Goal: Task Accomplishment & Management: Use online tool/utility

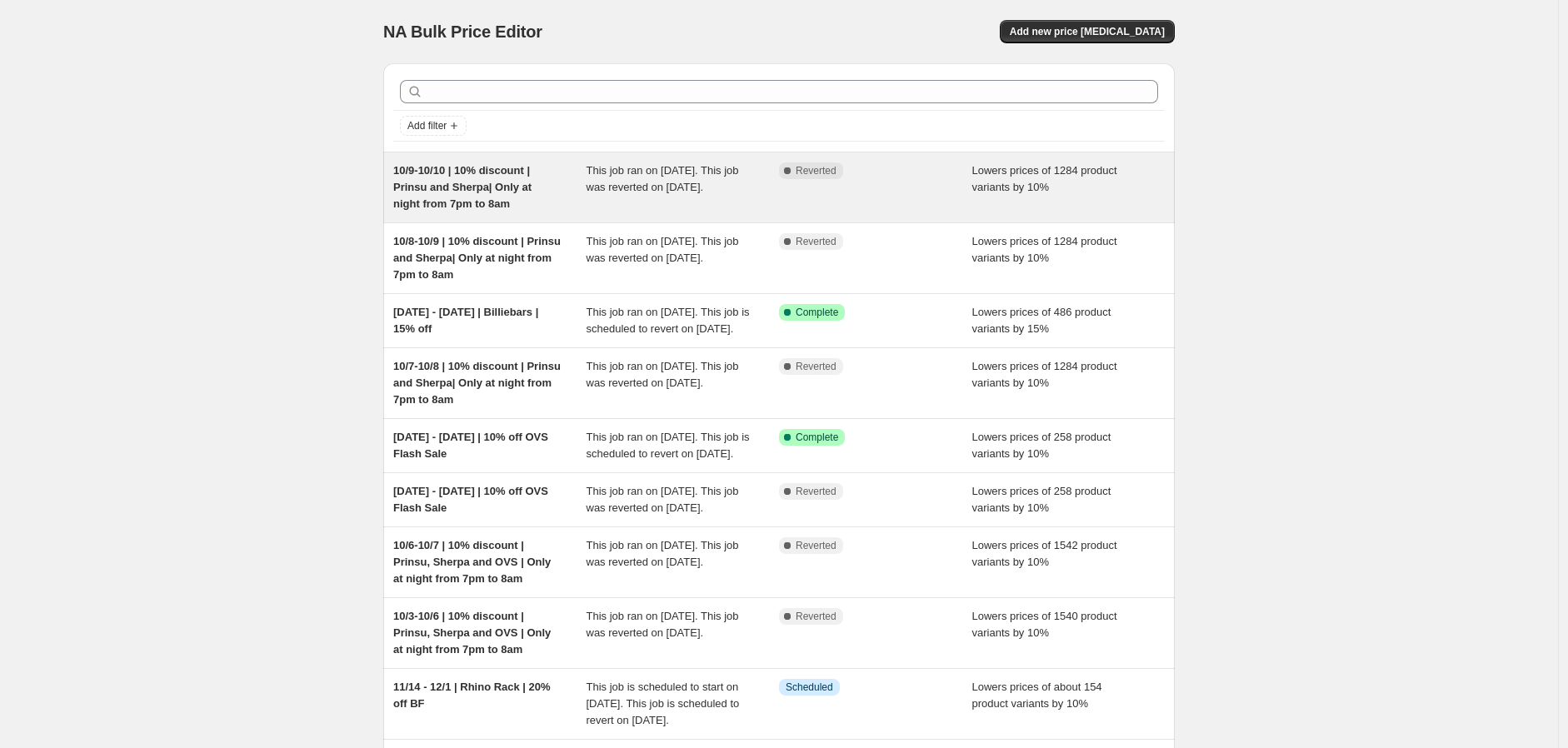
click at [497, 183] on span "10/9-10/10 | 10% discount | Prinsu and Sherpa| Only at night from 7pm to 8am" at bounding box center [462, 187] width 139 height 46
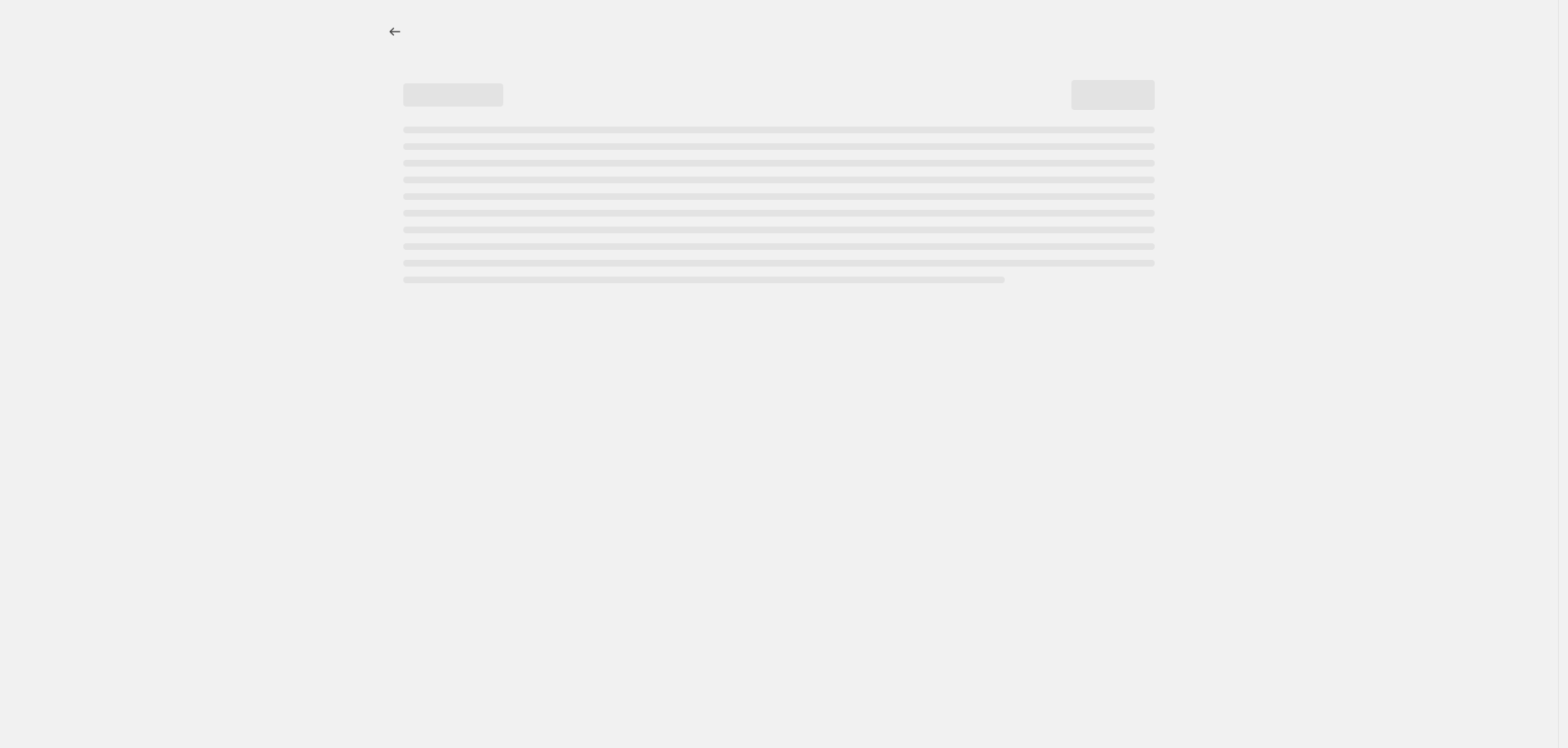
select select "percentage"
select select "vendor"
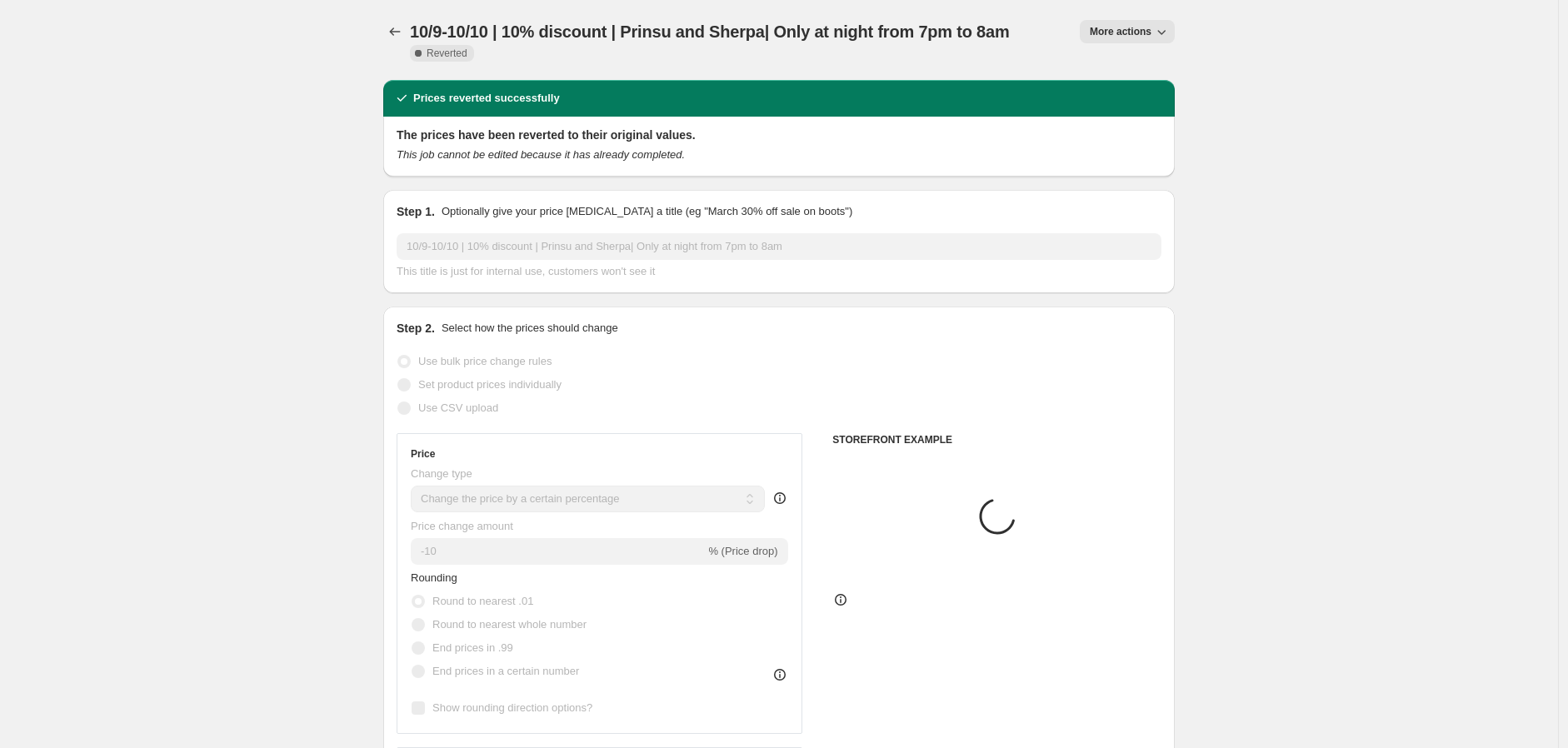
drag, startPoint x: 1108, startPoint y: 28, endPoint x: 1109, endPoint y: 40, distance: 12.0
click at [1109, 28] on span "More actions" at bounding box center [1120, 32] width 61 height 13
click at [1128, 75] on button "Copy to new job" at bounding box center [1138, 66] width 101 height 27
select select "percentage"
select select "vendor"
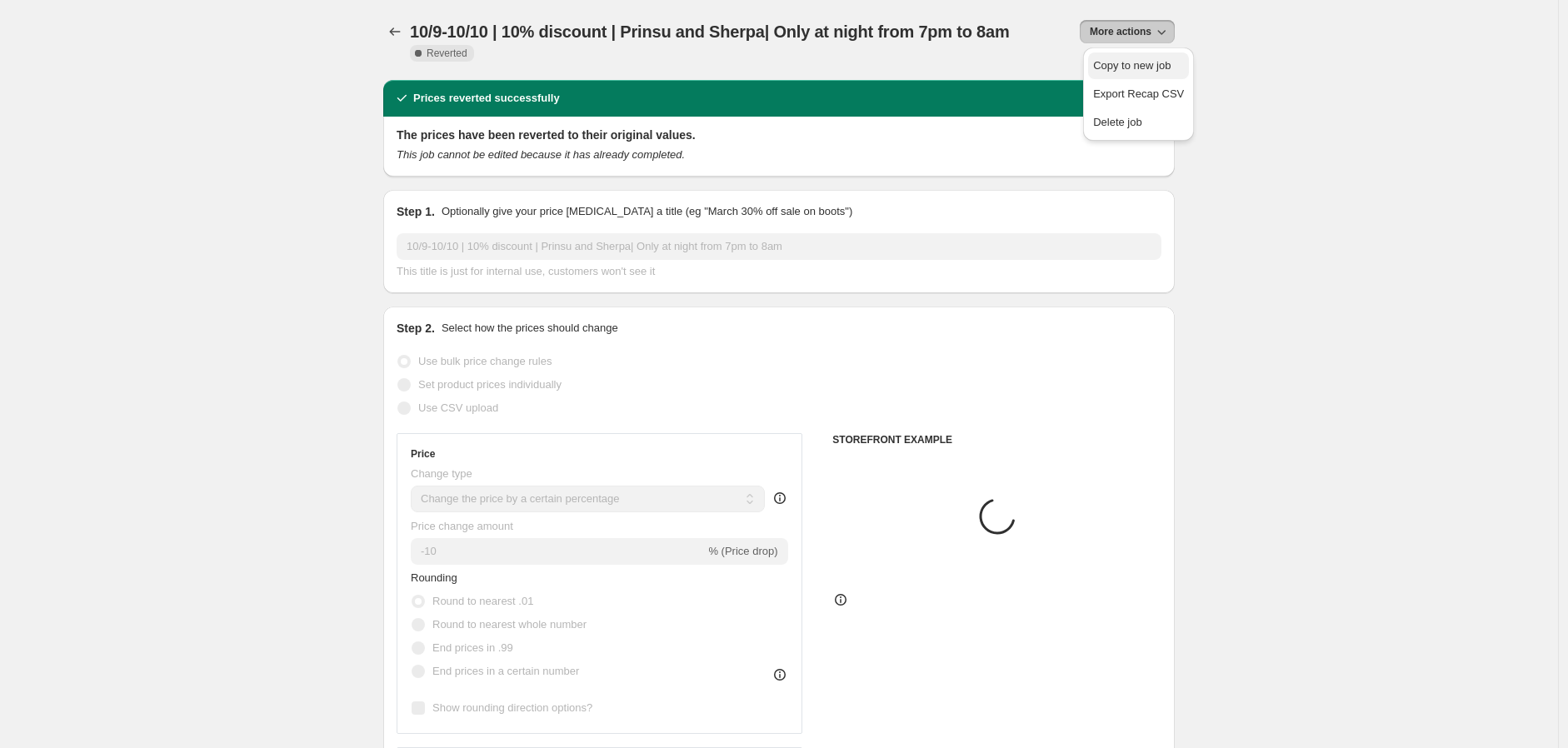
select select "vendor"
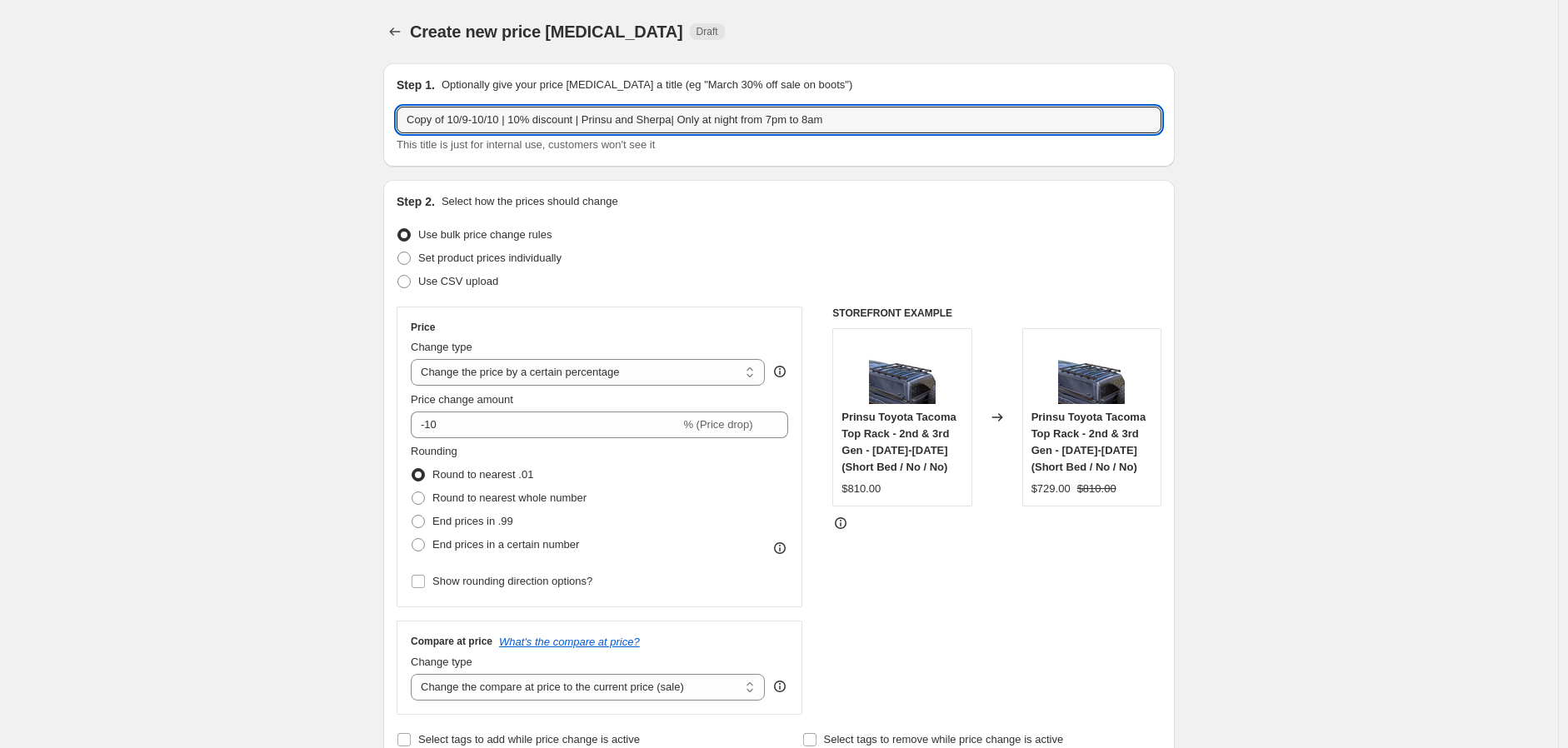
drag, startPoint x: 458, startPoint y: 122, endPoint x: 342, endPoint y: 130, distance: 116.3
type input "10/10-10/11 | 10% discount | Prinsu and Sherpa| Only at night from 7pm to 8am"
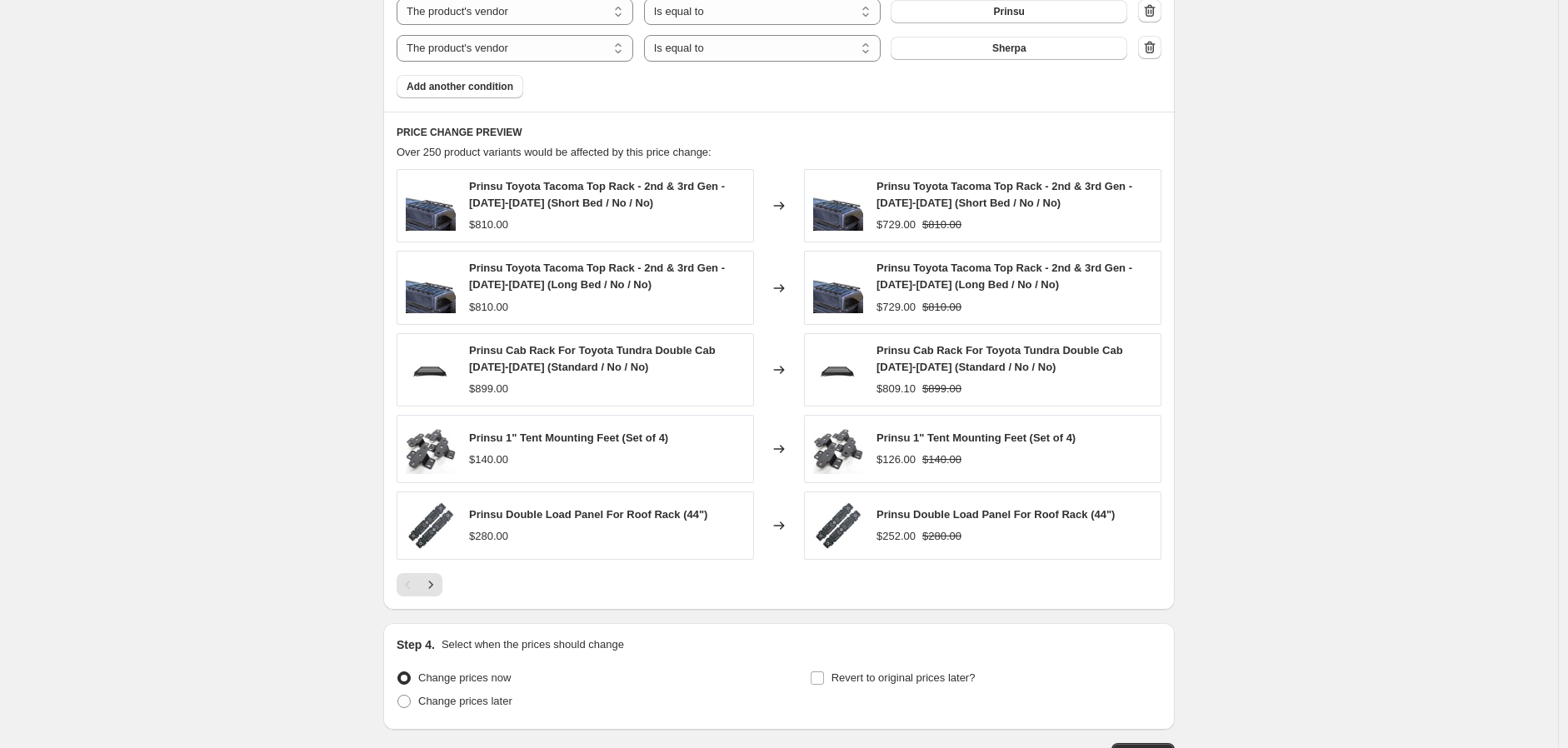
scroll to position [1158, 0]
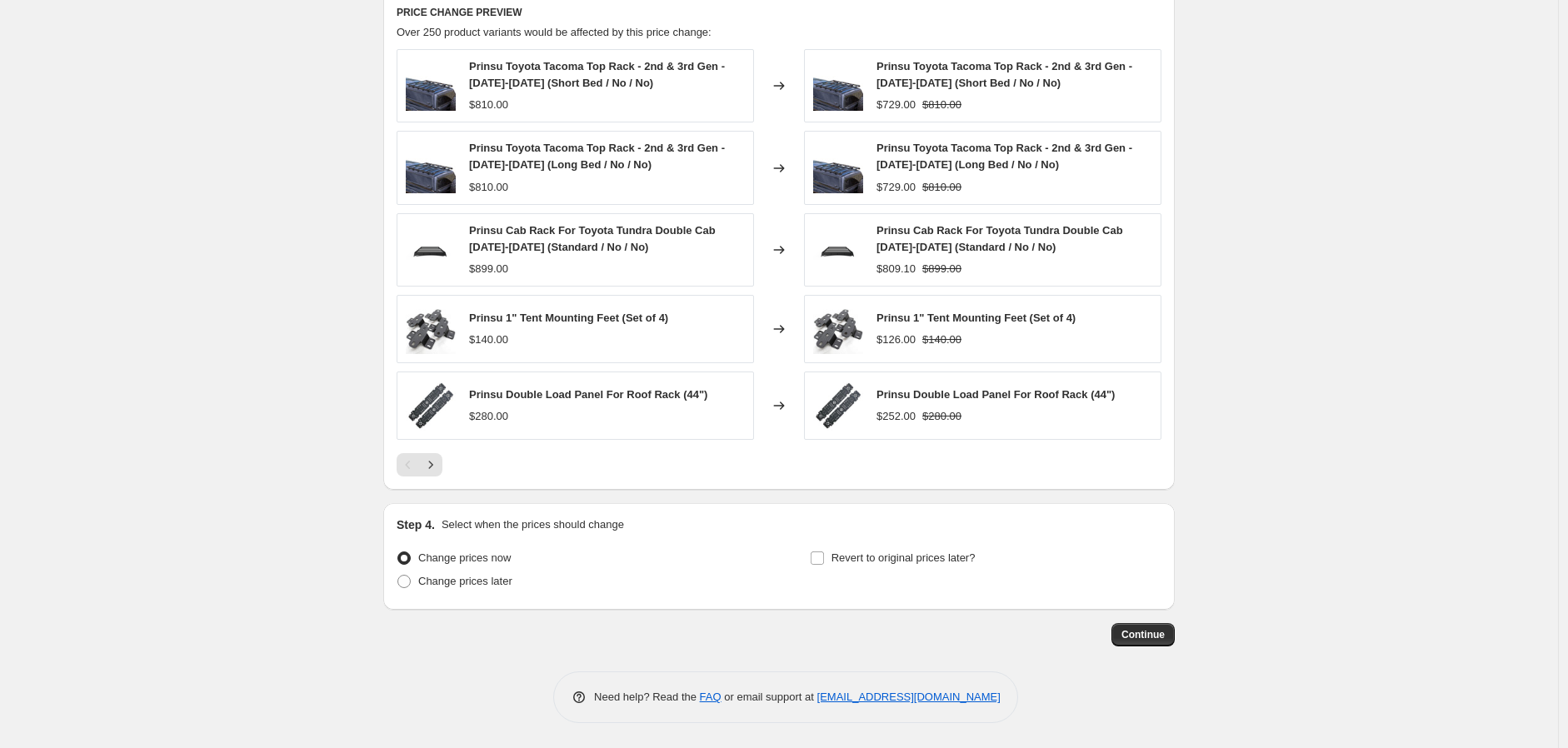
drag, startPoint x: 494, startPoint y: 583, endPoint x: 523, endPoint y: 585, distance: 29.1
click at [495, 583] on span "Change prices later" at bounding box center [466, 581] width 94 height 13
click at [478, 590] on span "Change prices later" at bounding box center [466, 582] width 94 height 17
click at [399, 576] on input "Change prices later" at bounding box center [398, 575] width 1 height 1
radio input "true"
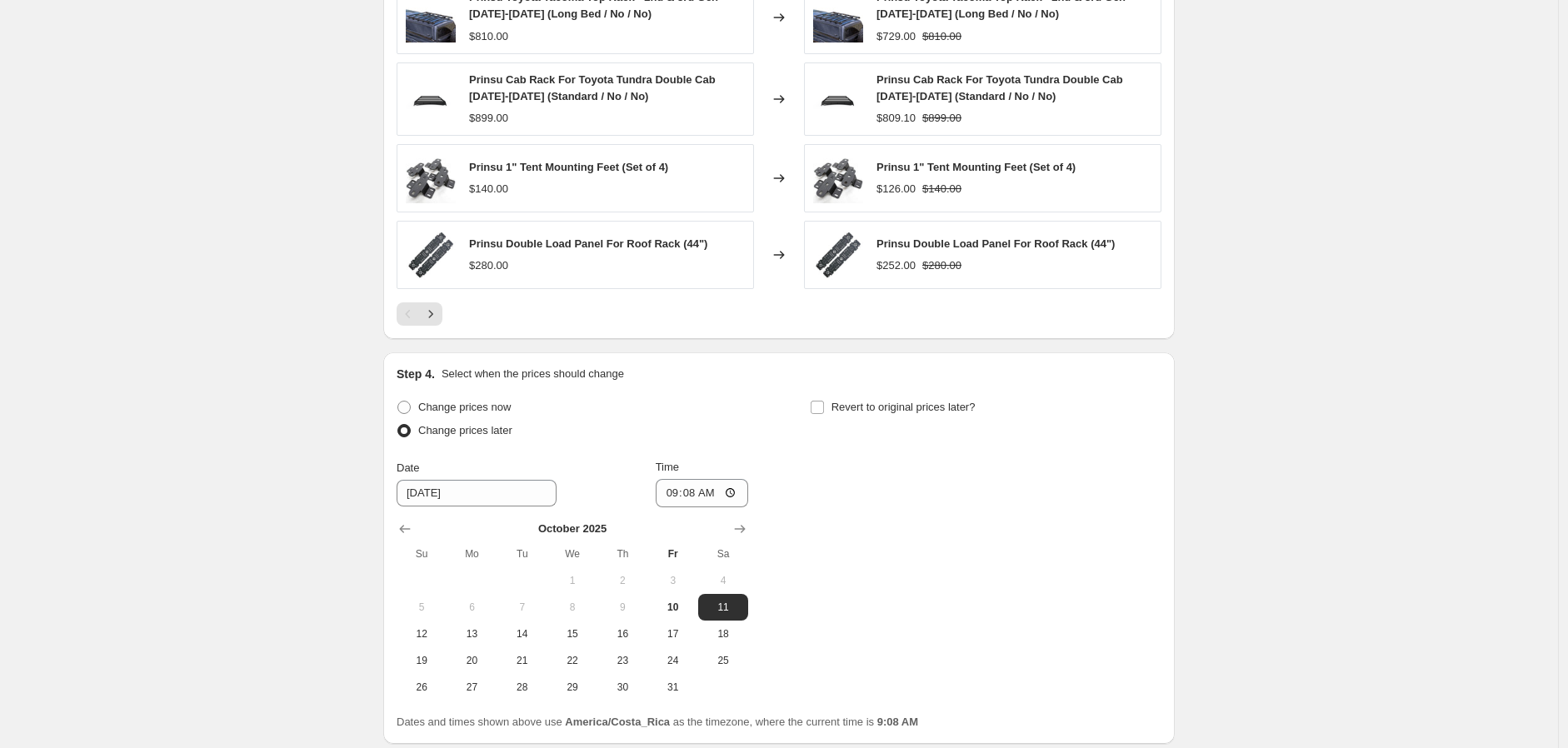
scroll to position [1442, 0]
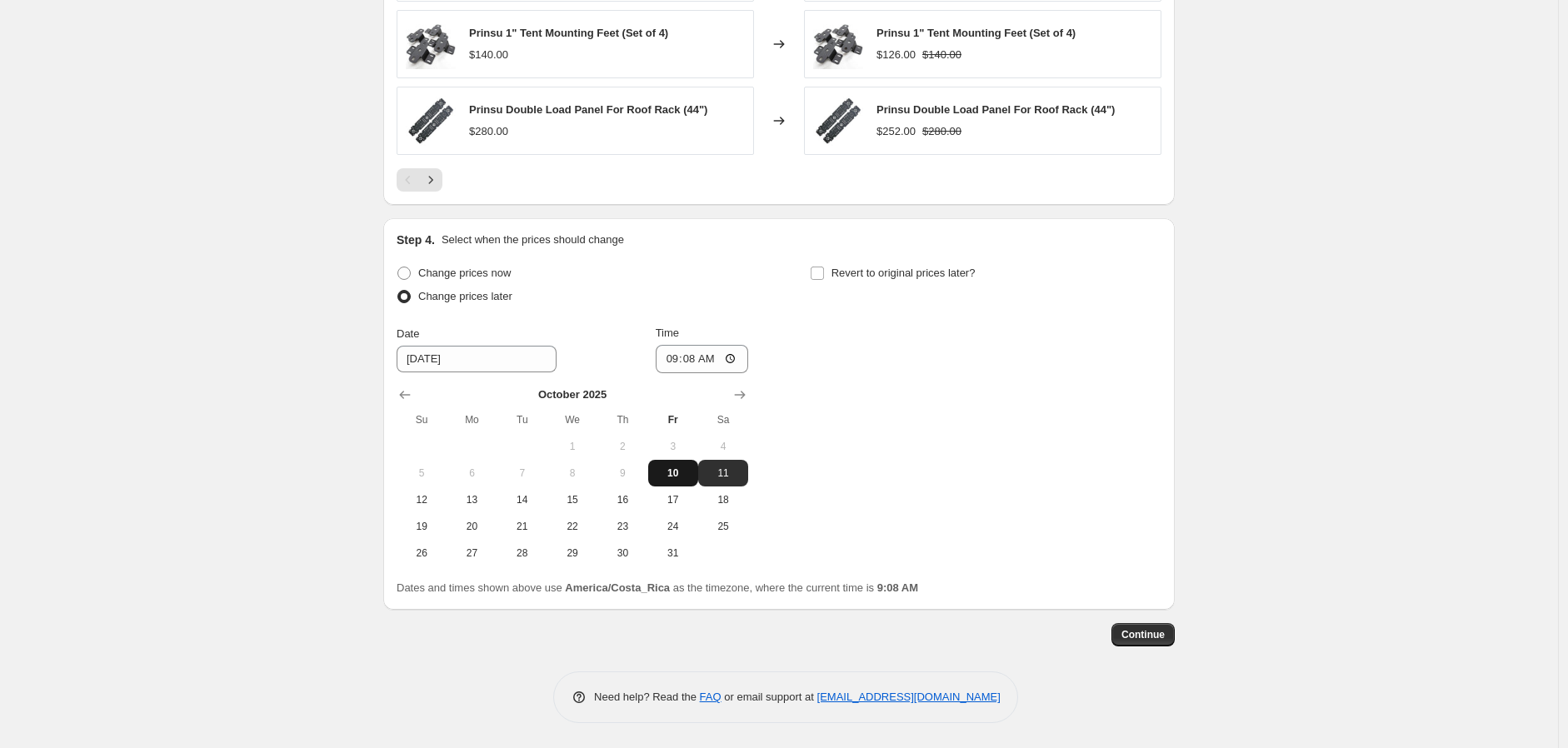
click at [686, 482] on button "10" at bounding box center [673, 473] width 50 height 27
type input "10/10/2025"
click at [664, 361] on input "09:08" at bounding box center [702, 359] width 93 height 29
type input "19:00"
click at [816, 273] on input "Revert to original prices later?" at bounding box center [817, 273] width 13 height 13
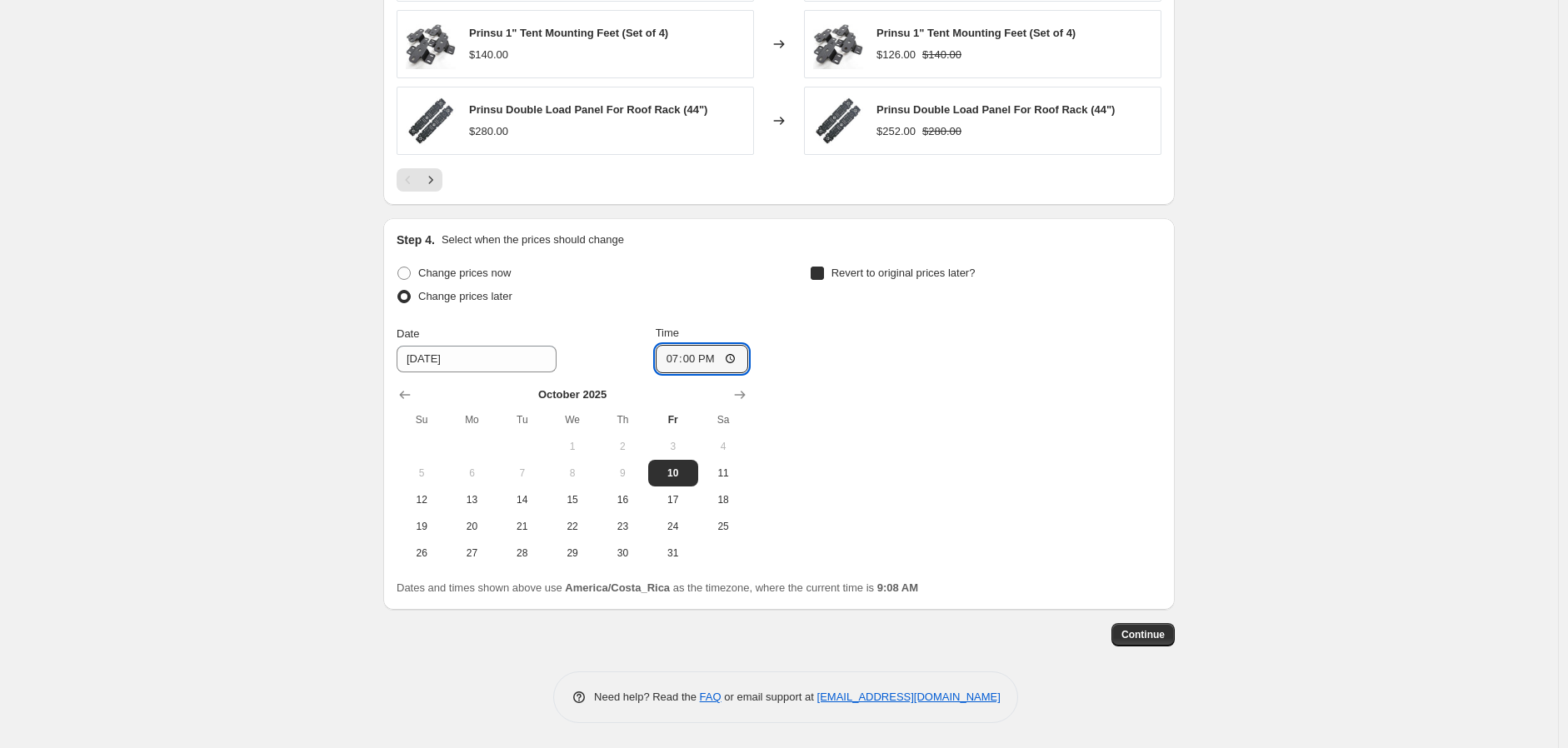
checkbox input "true"
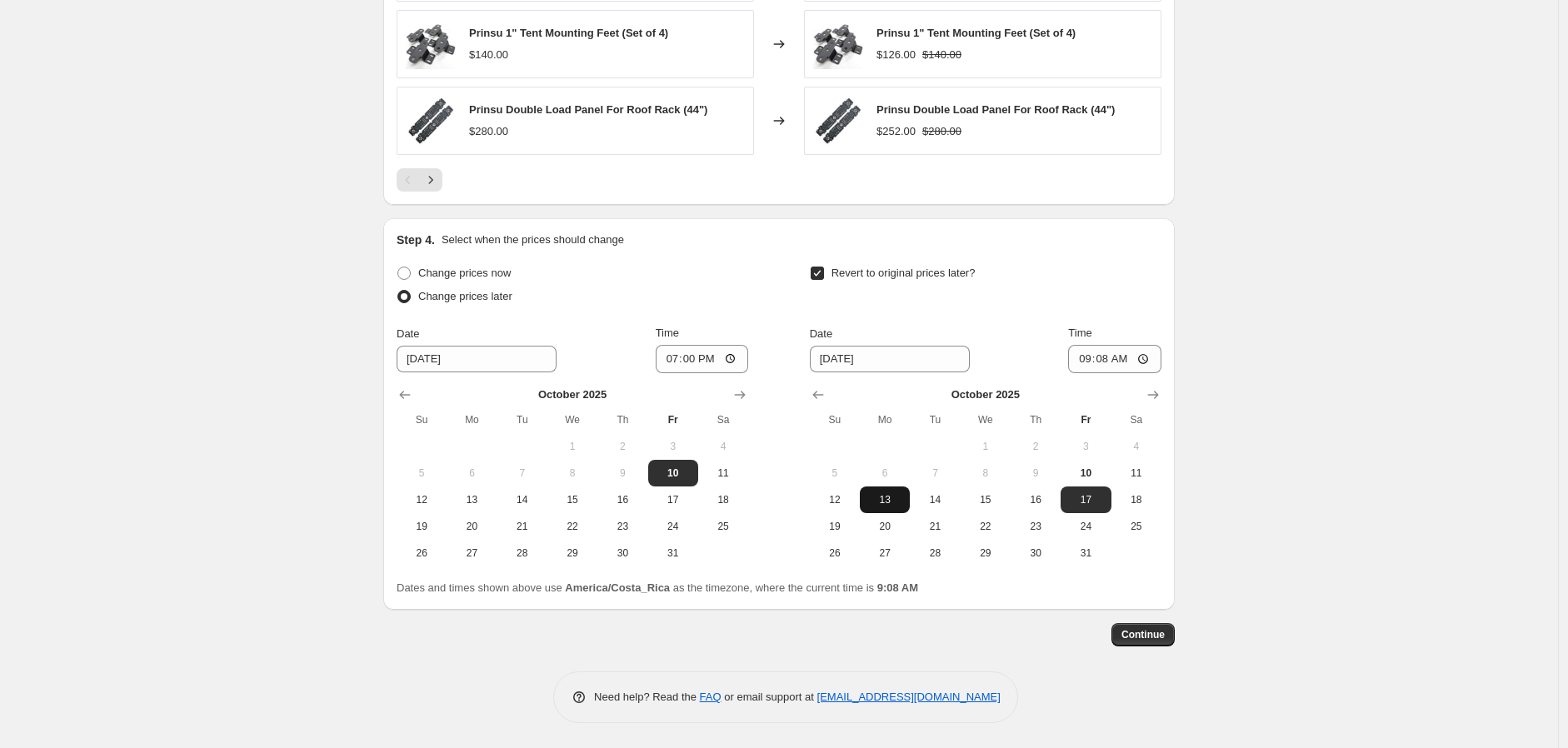
click at [885, 501] on span "13" at bounding box center [885, 500] width 37 height 13
type input "10/13/2025"
click at [1080, 361] on input "09:08" at bounding box center [1115, 359] width 93 height 29
type input "08:00"
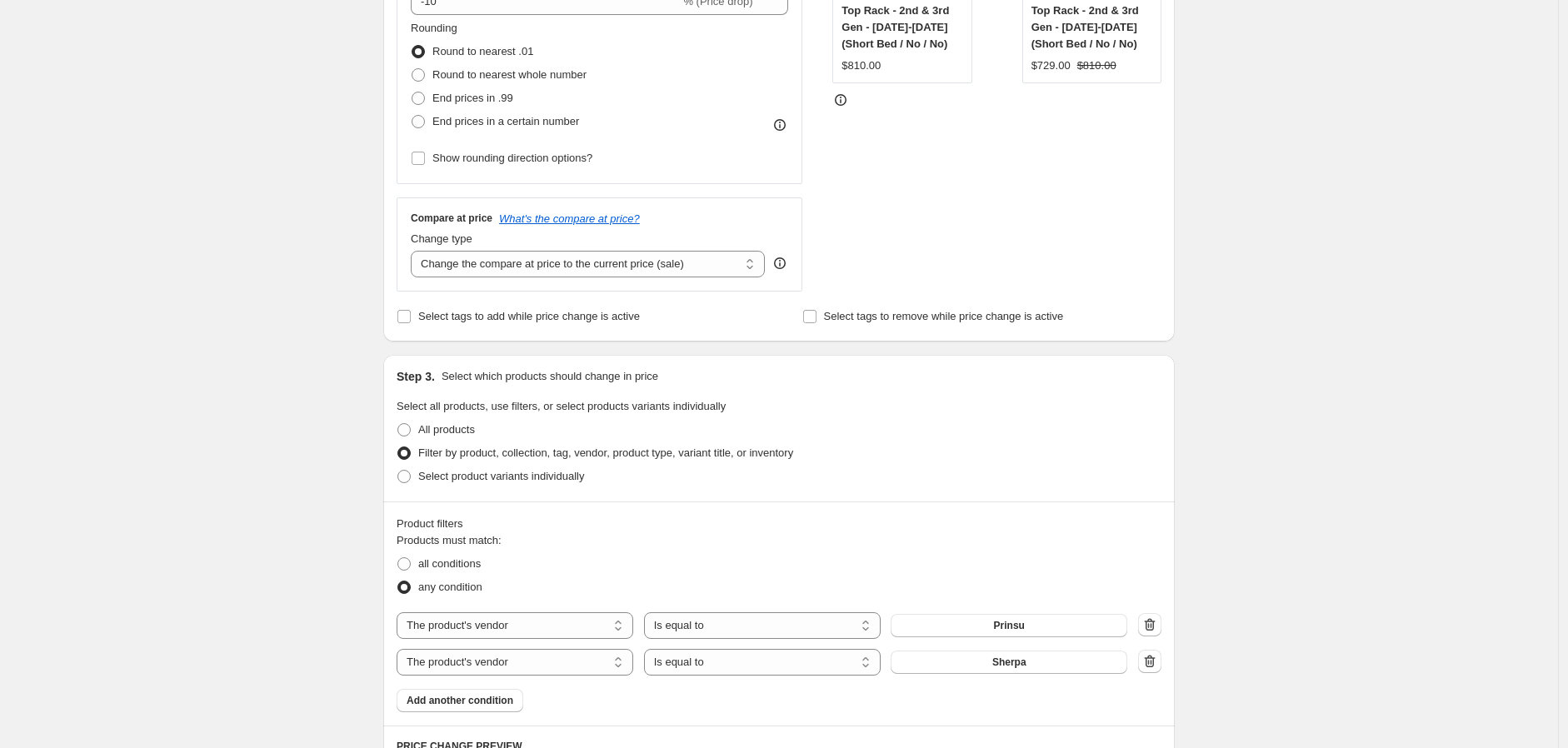
scroll to position [0, 0]
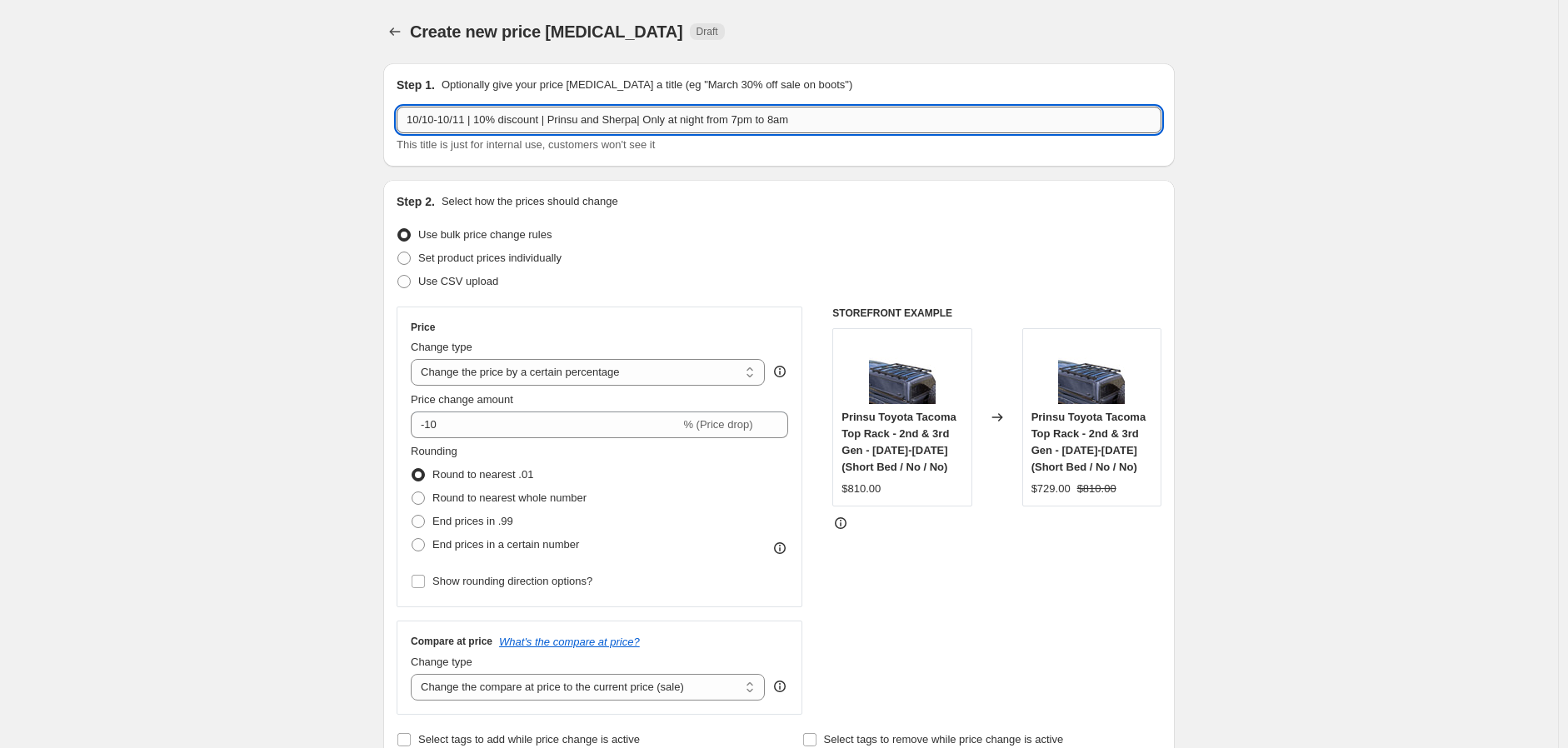
click at [468, 120] on input "10/10-10/11 | 10% discount | Prinsu and Sherpa| Only at night from 7pm to 8am" at bounding box center [779, 120] width 765 height 27
click at [470, 113] on input "10/10-10/11 | 10% discount | Prinsu and Sherpa| Only at night from 7pm to 8am" at bounding box center [779, 120] width 765 height 27
type input "10/10-10/13 | 10% discount | Prinsu and Sherpa| Only at night from 7pm to 8am"
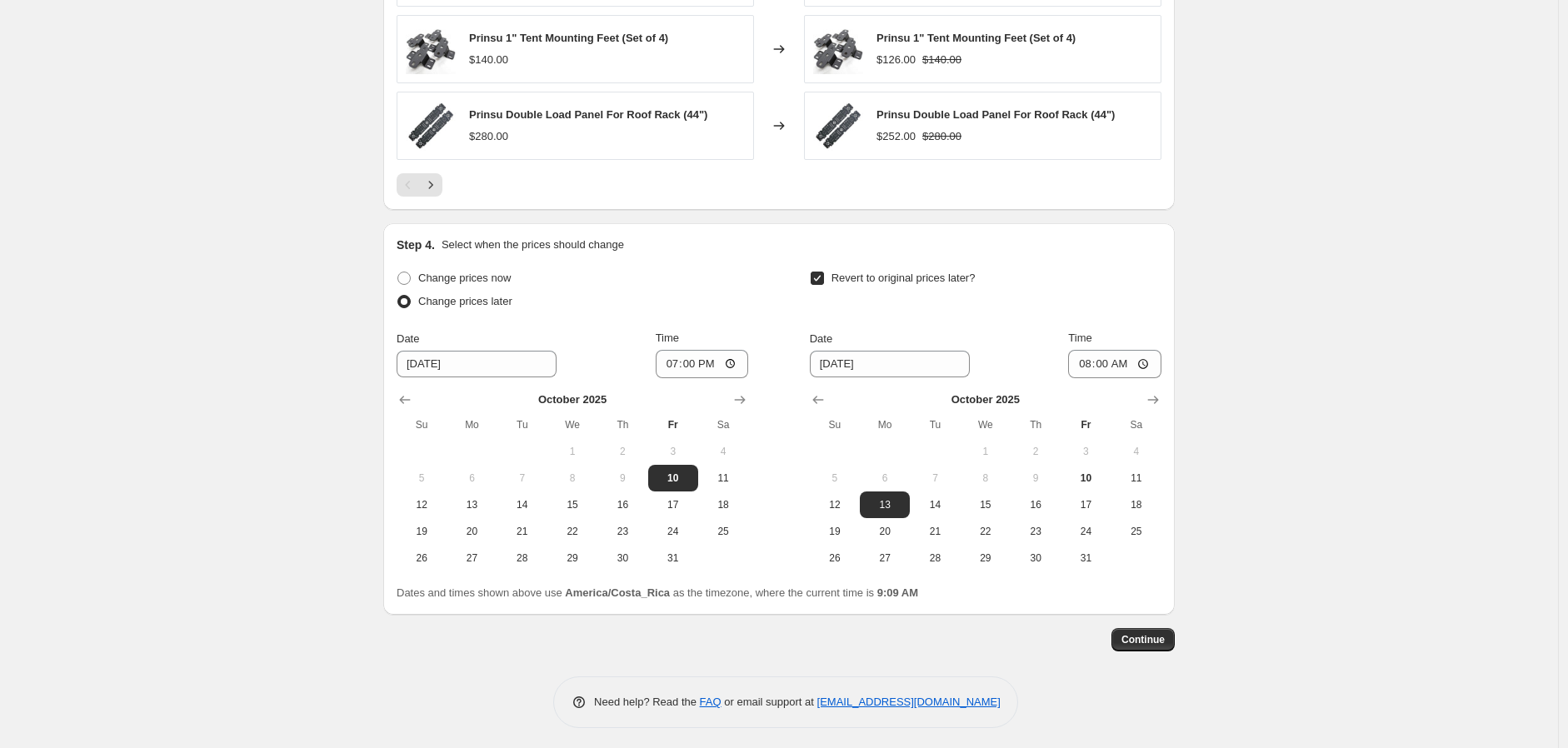
scroll to position [1442, 0]
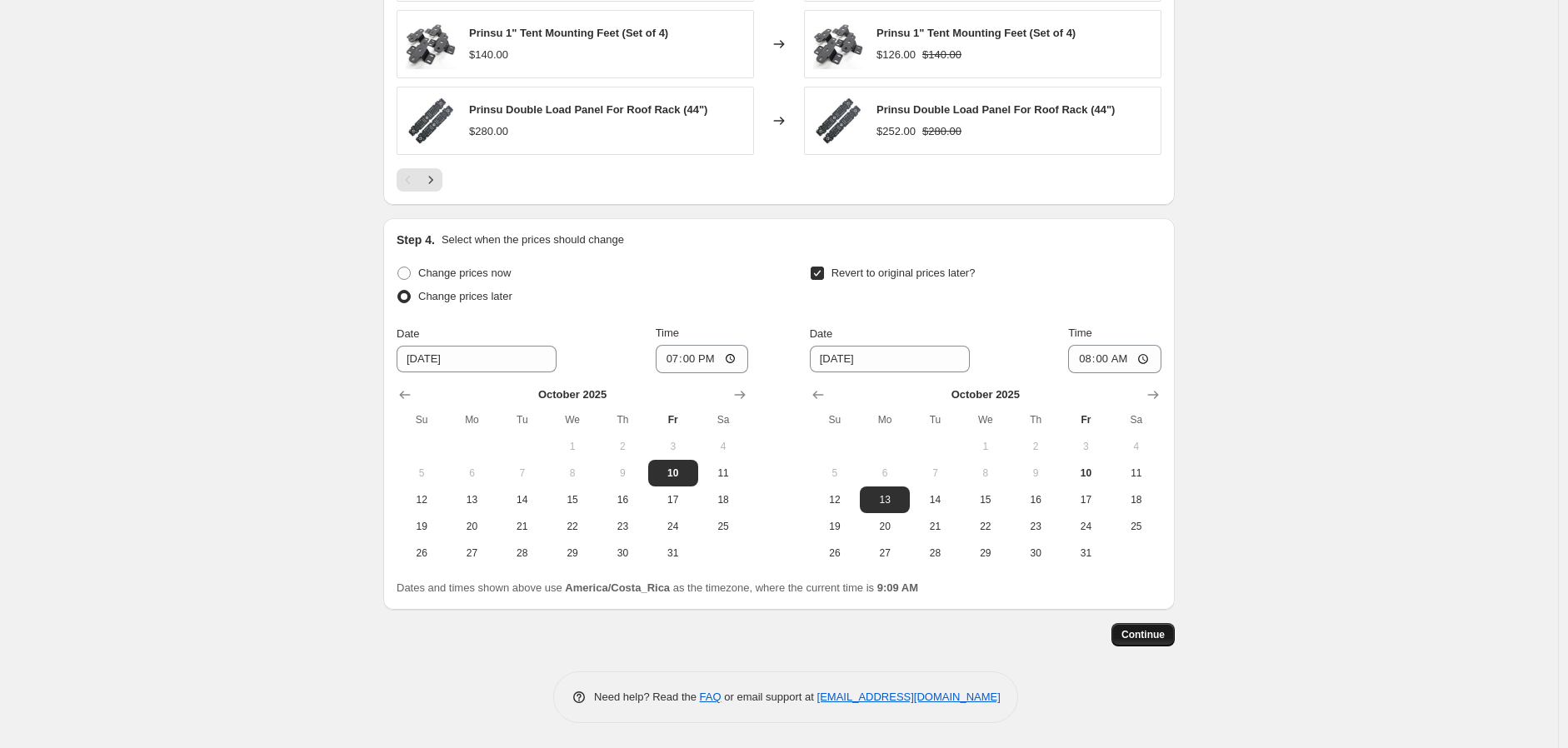
click at [1165, 641] on span "Continue" at bounding box center [1143, 635] width 44 height 13
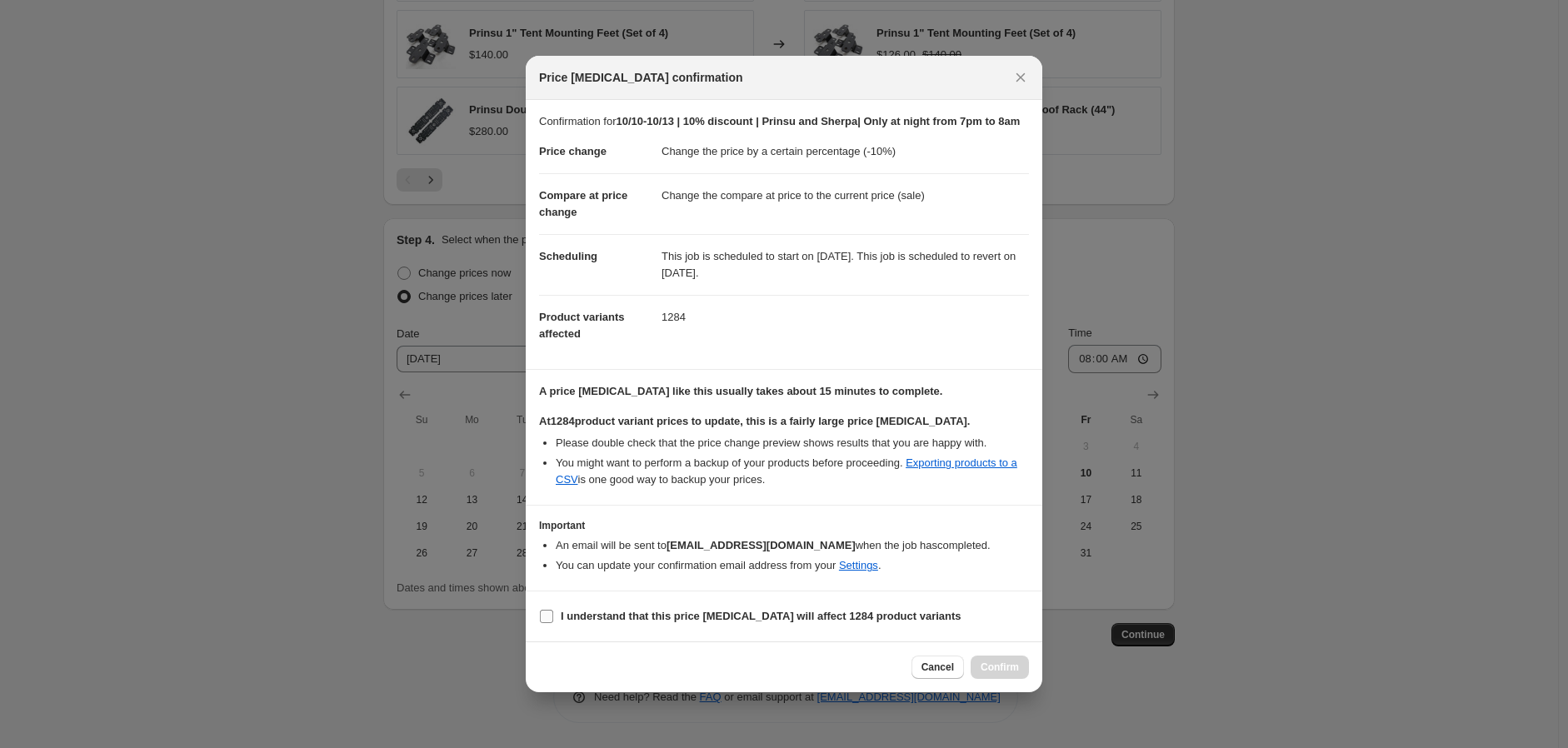
click at [603, 614] on label "I understand that this price change job will affect 1284 product variants" at bounding box center [750, 617] width 423 height 24
click at [553, 614] on input "I understand that this price change job will affect 1284 product variants" at bounding box center [546, 617] width 13 height 13
checkbox input "true"
click at [981, 671] on span "Confirm" at bounding box center [1000, 667] width 39 height 13
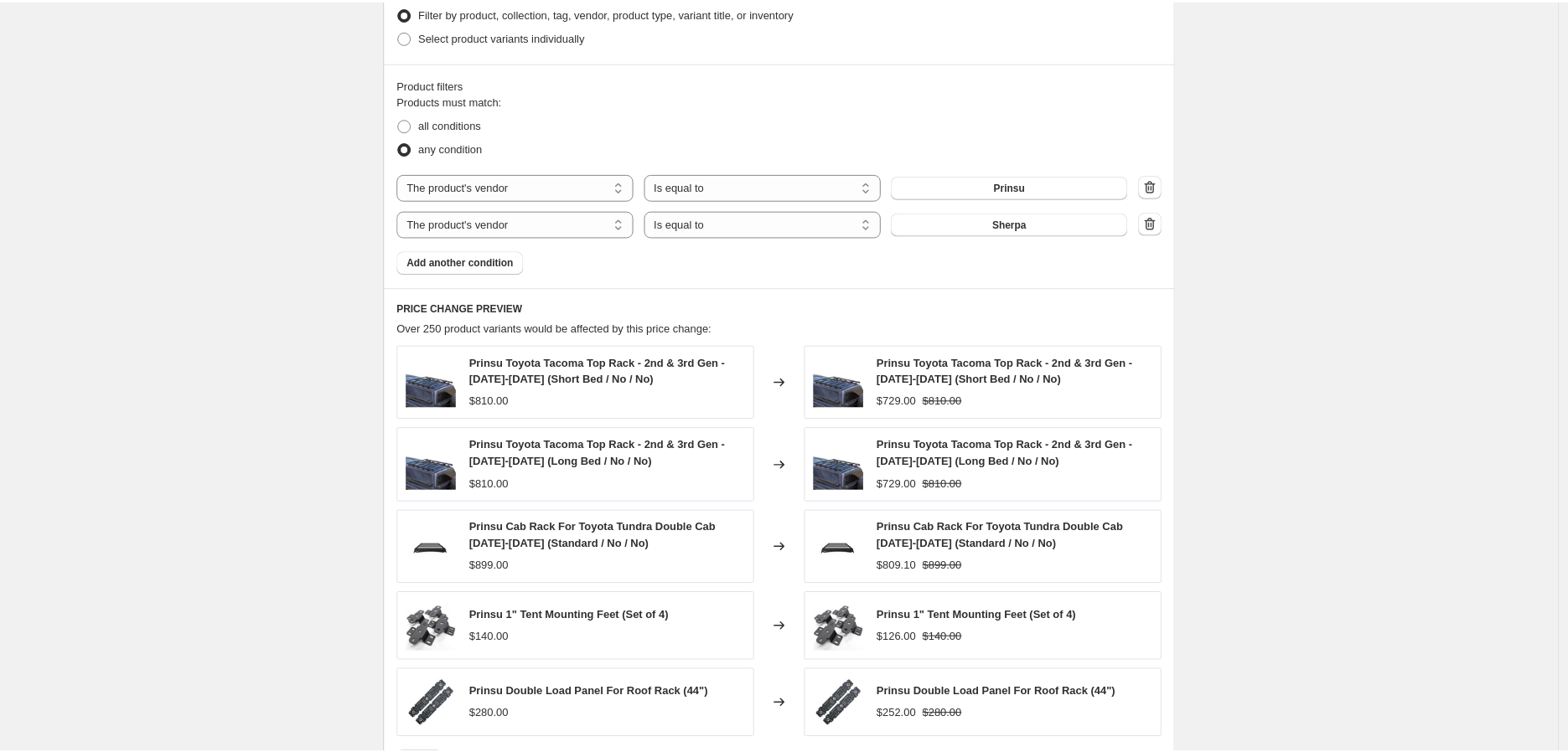
scroll to position [629, 0]
